Goal: Task Accomplishment & Management: Complete application form

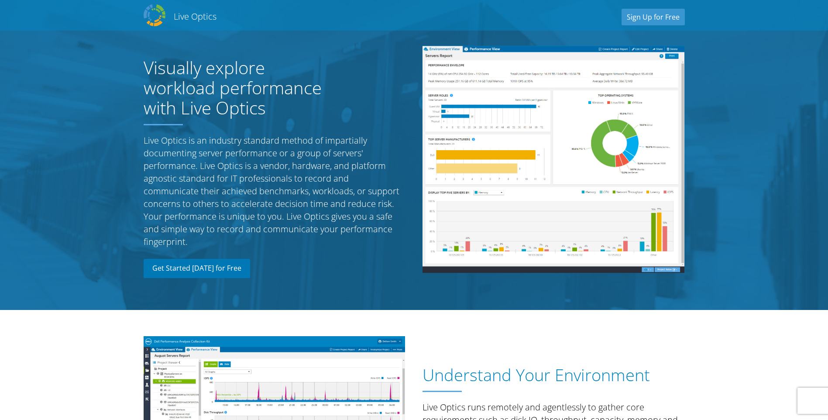
click at [210, 268] on link "Get Started [DATE] for Free" at bounding box center [197, 268] width 106 height 19
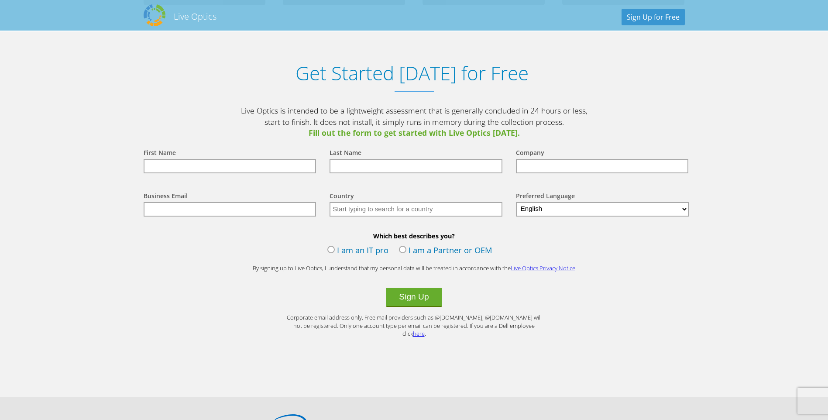
scroll to position [910, 0]
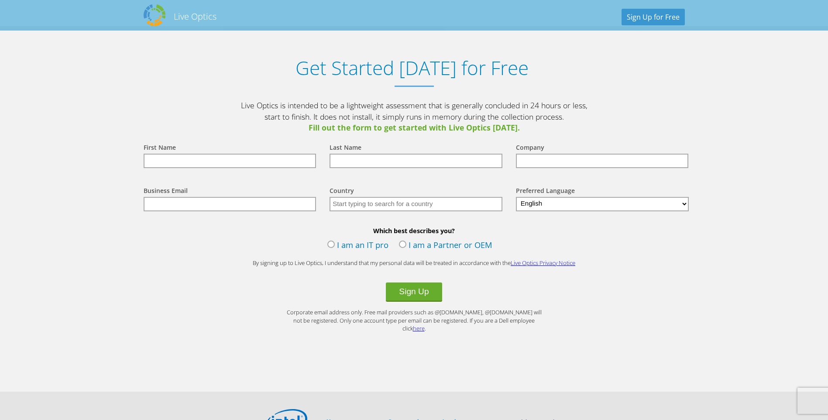
click at [400, 249] on label "I am a Partner or OEM" at bounding box center [445, 245] width 93 height 13
click at [0, 0] on input "I am a Partner or OEM" at bounding box center [0, 0] width 0 height 0
click at [420, 298] on button "Sign Up" at bounding box center [414, 291] width 56 height 19
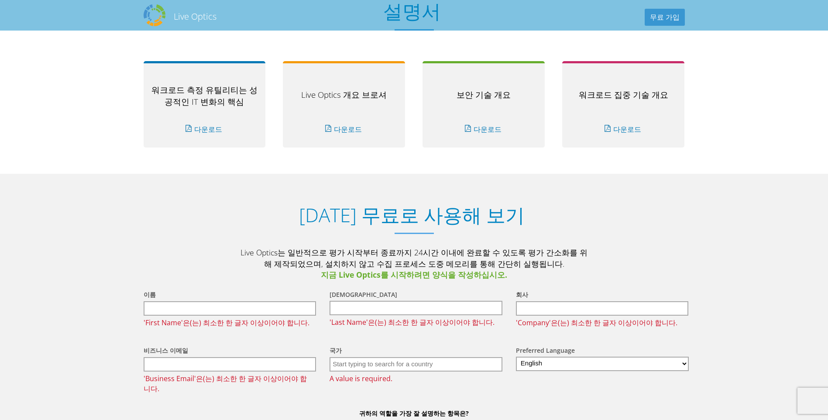
scroll to position [872, 0]
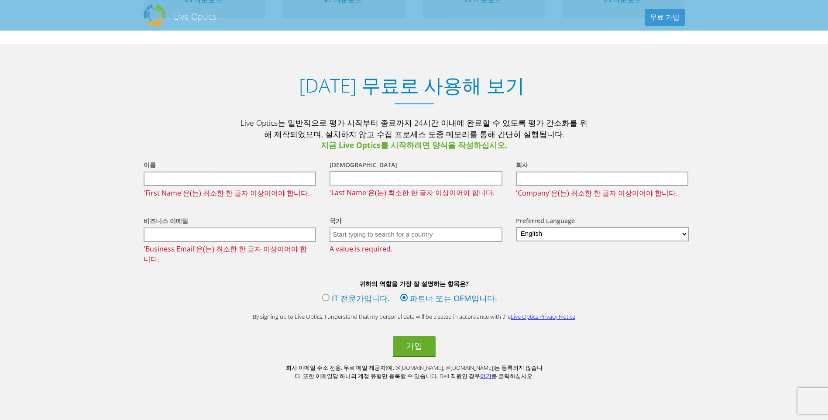
click at [187, 177] on input "text" at bounding box center [230, 178] width 173 height 14
type input "유근"
type input "최"
type input "townzine@naver.com"
type input "대한민국"
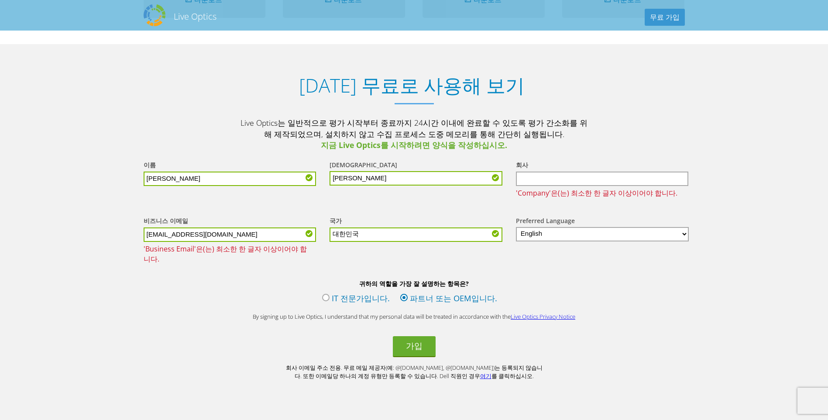
click at [547, 181] on input "text" at bounding box center [602, 178] width 173 height 14
drag, startPoint x: 104, startPoint y: 234, endPoint x: 400, endPoint y: 266, distance: 298.0
click at [104, 234] on section "오늘 무료로 사용해 보기 Live Optics는 일반적으로 평가 시작부터 종료까지 24시간 이내에 완료할 수 있도록 평가 간소화를 위해 제작되…" at bounding box center [414, 241] width 828 height 395
click at [400, 266] on div "비즈니스 이메일 townzine@naver.com 'Business Email'은(는) 최소한 한 글자 이상이어야 합니다. 국가 선택 안도라 …" at bounding box center [414, 240] width 558 height 66
drag, startPoint x: 237, startPoint y: 241, endPoint x: 249, endPoint y: 241, distance: 12.2
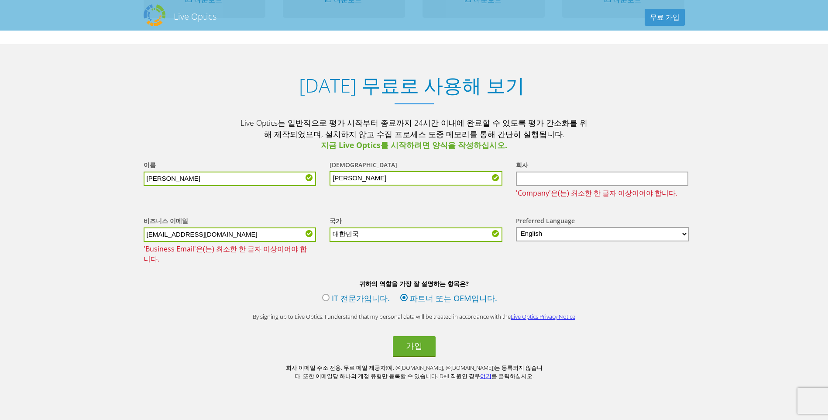
click at [237, 241] on input "townzine@naver.com" at bounding box center [230, 234] width 173 height 14
drag, startPoint x: 137, startPoint y: 227, endPoint x: 70, endPoint y: 230, distance: 67.2
click at [71, 225] on section "오늘 무료로 사용해 보기 Live Optics는 일반적으로 평가 시작부터 종료까지 24시간 이내에 완료할 수 있도록 평가 간소화를 위해 제작되…" at bounding box center [414, 241] width 828 height 395
type input "[EMAIL_ADDRESS][DOMAIN_NAME]"
click at [555, 179] on input "text" at bounding box center [602, 178] width 173 height 14
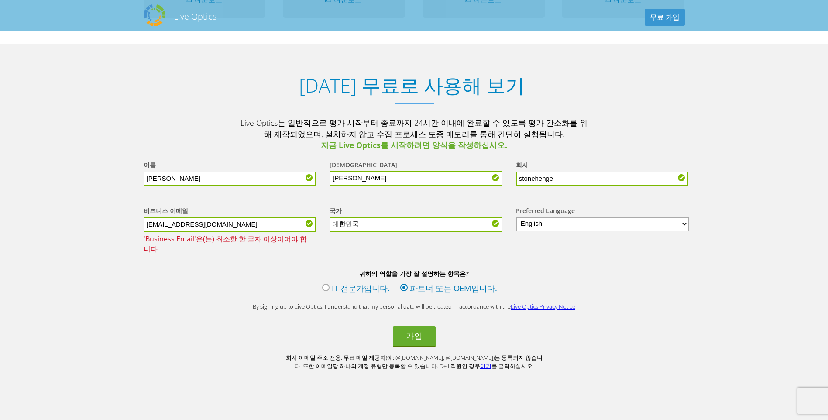
type input "stonehenge"
click at [565, 227] on select "English Deutsch Español Français Italiano Polski Português Русский 日本語 中文 한국어" at bounding box center [602, 224] width 173 height 14
select select "ko-KR"
click at [516, 218] on select "English Deutsch Español Français Italiano Polski Português Русский 日本語 中文 한국어" at bounding box center [602, 224] width 173 height 14
drag, startPoint x: 645, startPoint y: 298, endPoint x: 493, endPoint y: 337, distance: 156.8
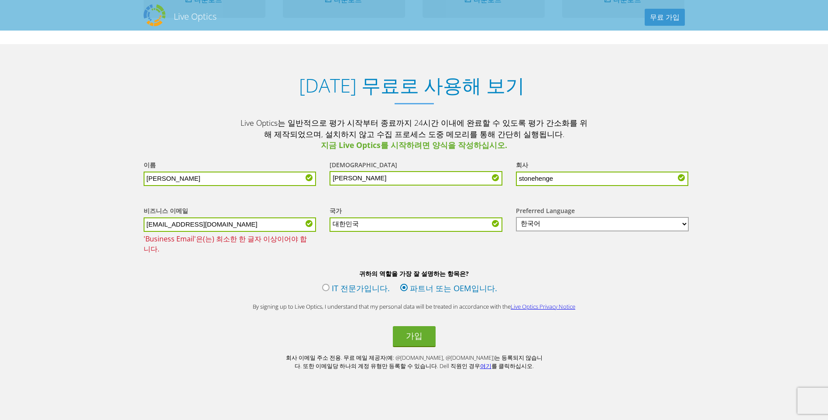
click at [644, 294] on div "귀하의 역할을 가장 잘 설명하는 항목은? IT 전문가입니다. 파트너 또는 OEM입니다." at bounding box center [414, 283] width 558 height 29
click at [416, 339] on button "가입" at bounding box center [414, 336] width 43 height 21
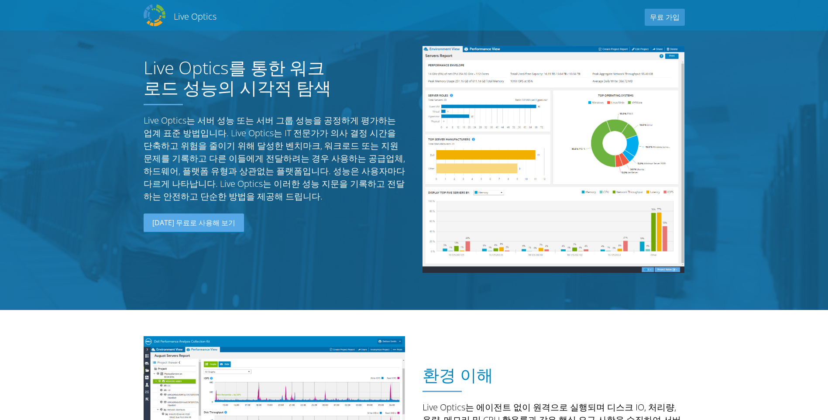
select select "118"
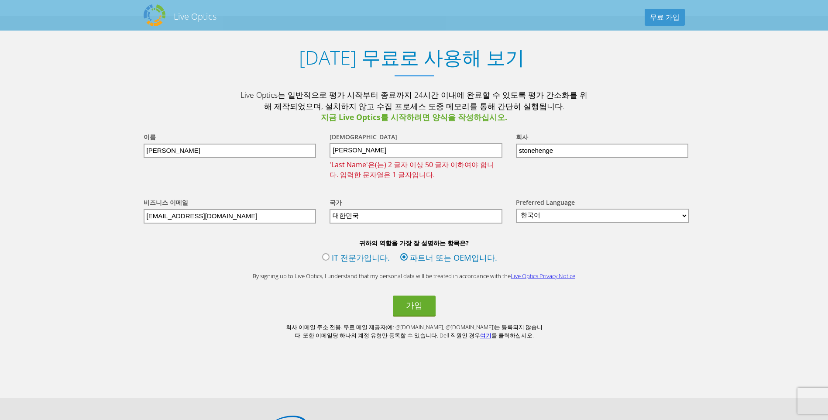
scroll to position [872, 0]
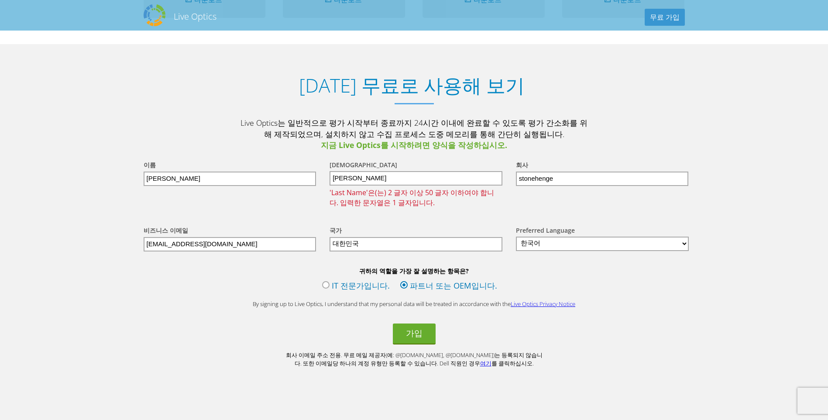
drag, startPoint x: 348, startPoint y: 179, endPoint x: 339, endPoint y: 195, distance: 19.2
click at [305, 183] on form "이름 유근 성 최 'Last Name'은(는) 2 글자 이상 50 글자 이하여야 합니다. 입력한 문자열은 1 글자입니다. 회사 stonehen…" at bounding box center [414, 259] width 558 height 216
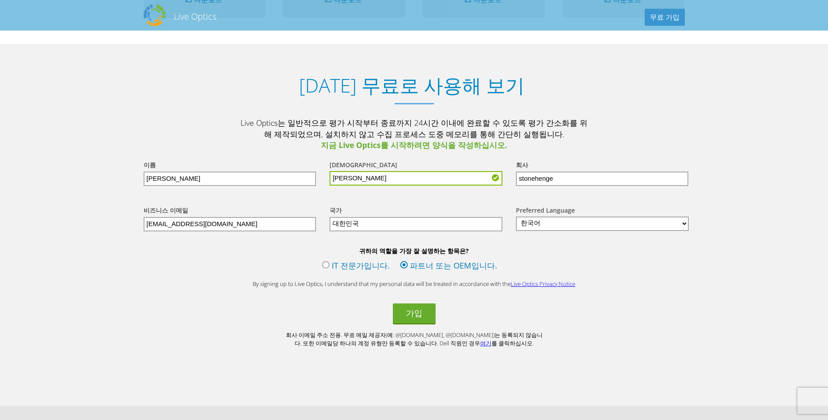
type input "choi"
click at [112, 179] on section "오늘 무료로 사용해 보기 Live Optics는 일반적으로 평가 시작부터 종료까지 24시간 이내에 완료할 수 있도록 평가 간소화를 위해 제작되…" at bounding box center [414, 225] width 828 height 362
type input "yugeun"
click at [414, 320] on button "가입" at bounding box center [414, 313] width 43 height 21
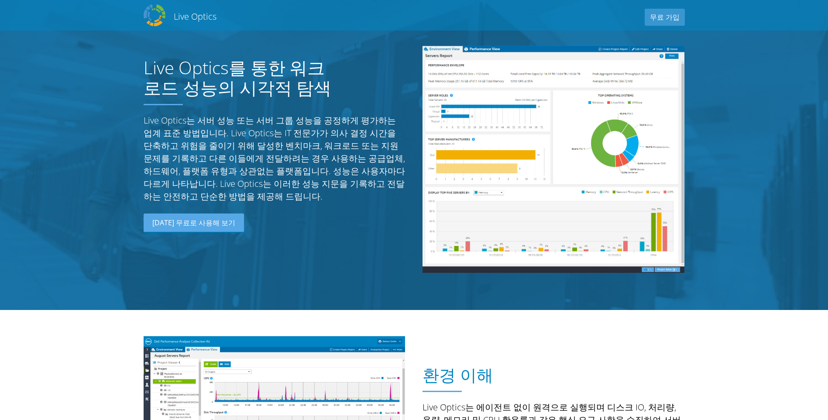
select select "118"
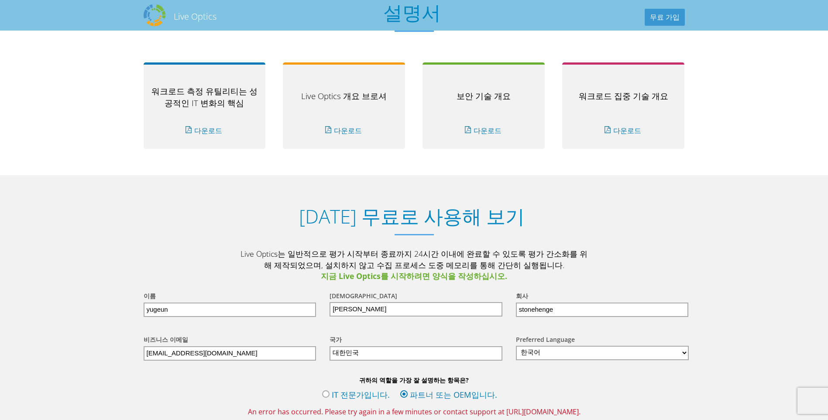
scroll to position [1002, 0]
